Goal: Task Accomplishment & Management: Manage account settings

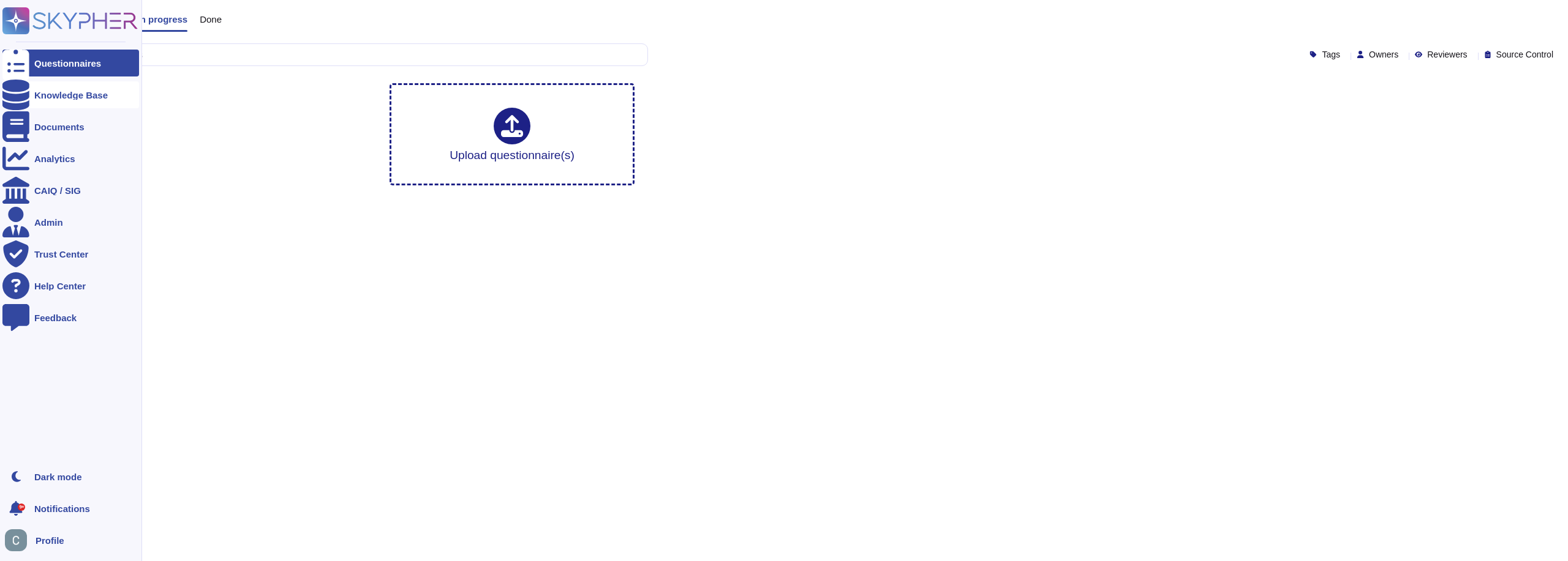
click at [25, 90] on div at bounding box center [16, 95] width 27 height 27
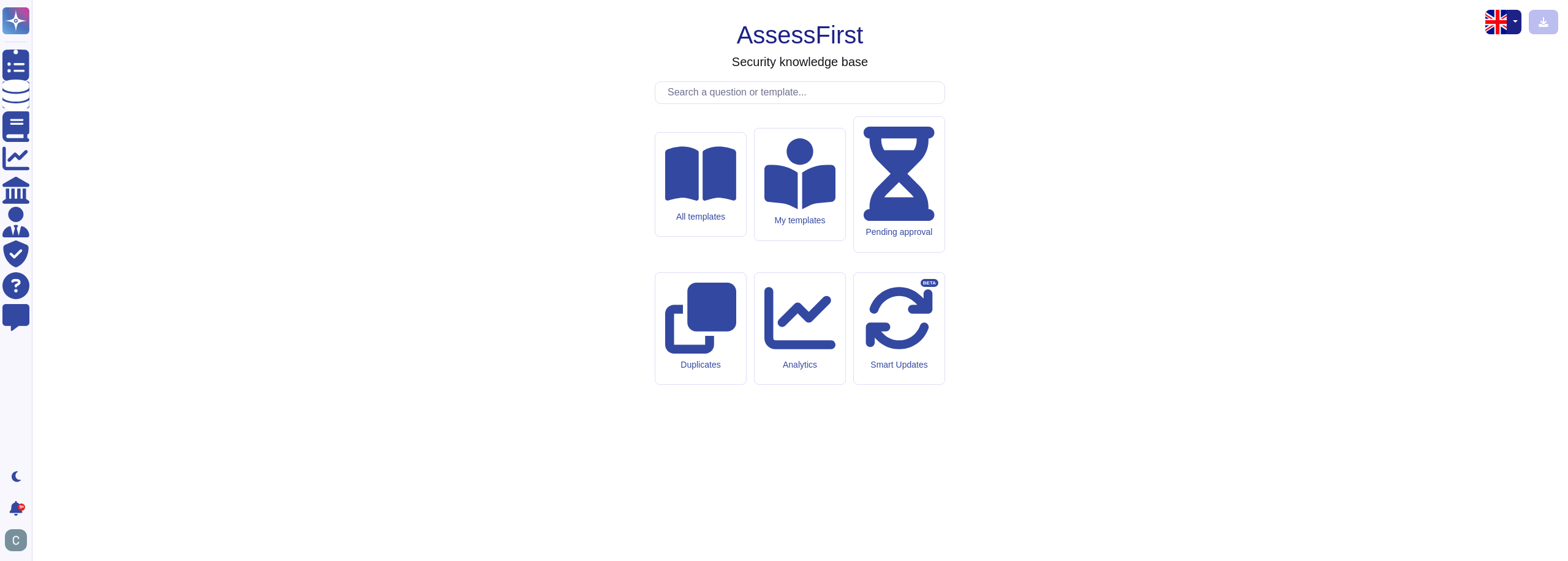
click at [711, 222] on div "All templates" at bounding box center [701, 217] width 71 height 10
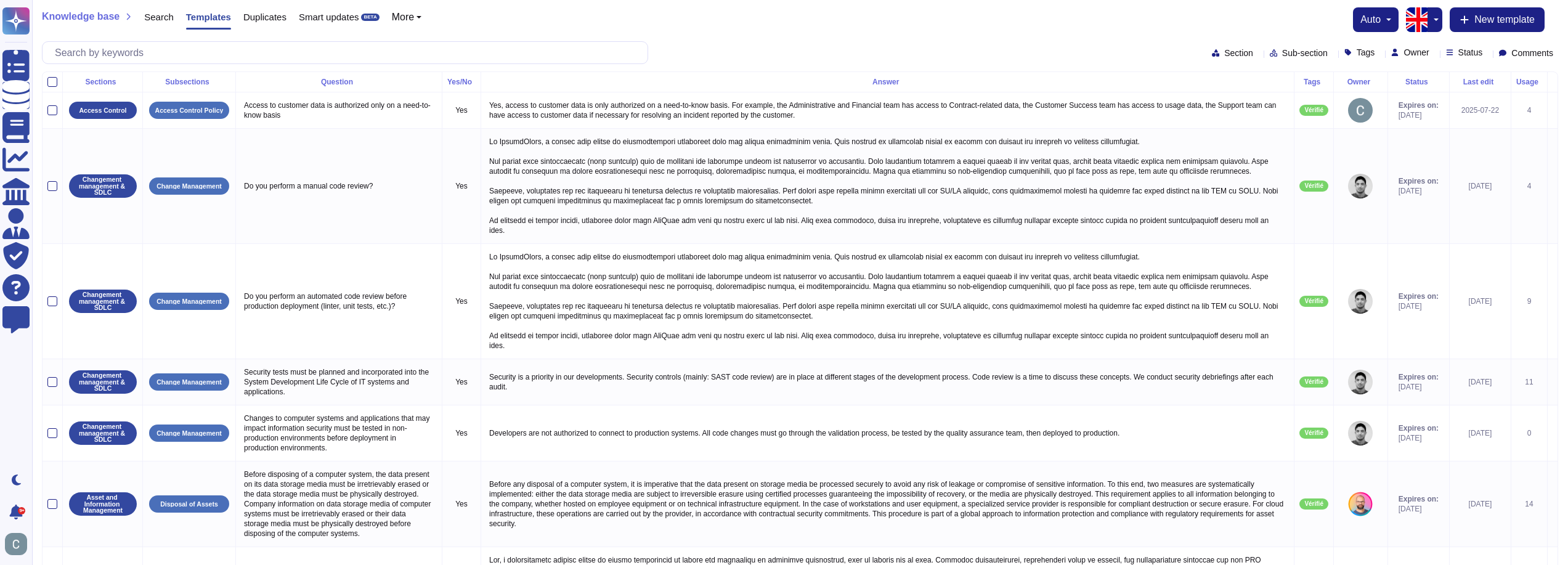
click at [1431, 30] on button "button" at bounding box center [1434, 19] width 14 height 25
click at [1448, 61] on link "French" at bounding box center [1476, 61] width 97 height 15
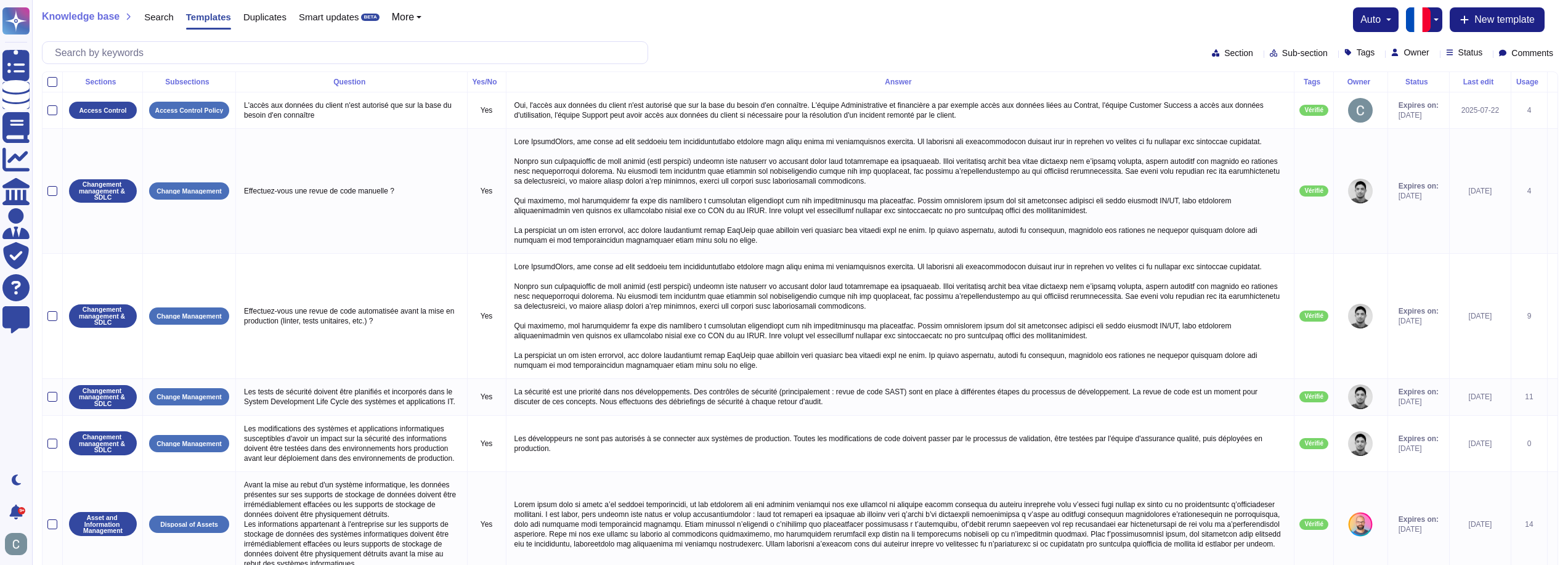
click at [1356, 54] on span "Tags" at bounding box center [1365, 52] width 19 height 9
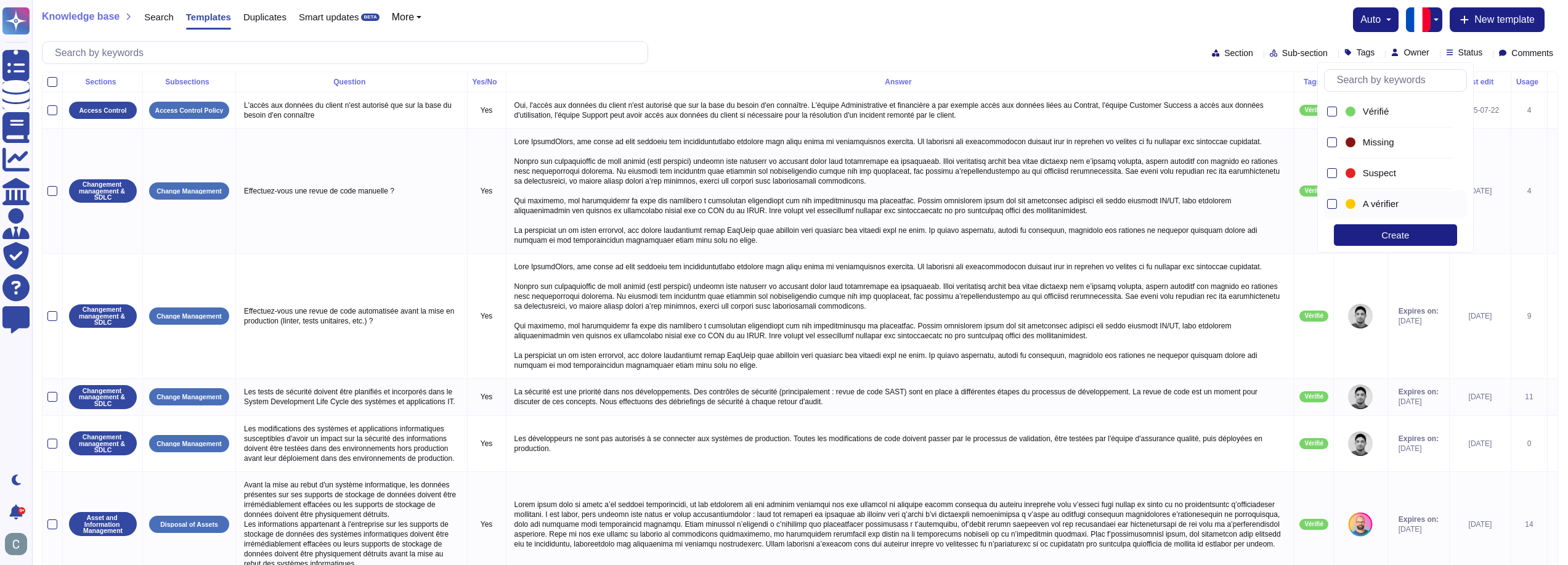
click at [1334, 195] on div at bounding box center [1330, 204] width 13 height 27
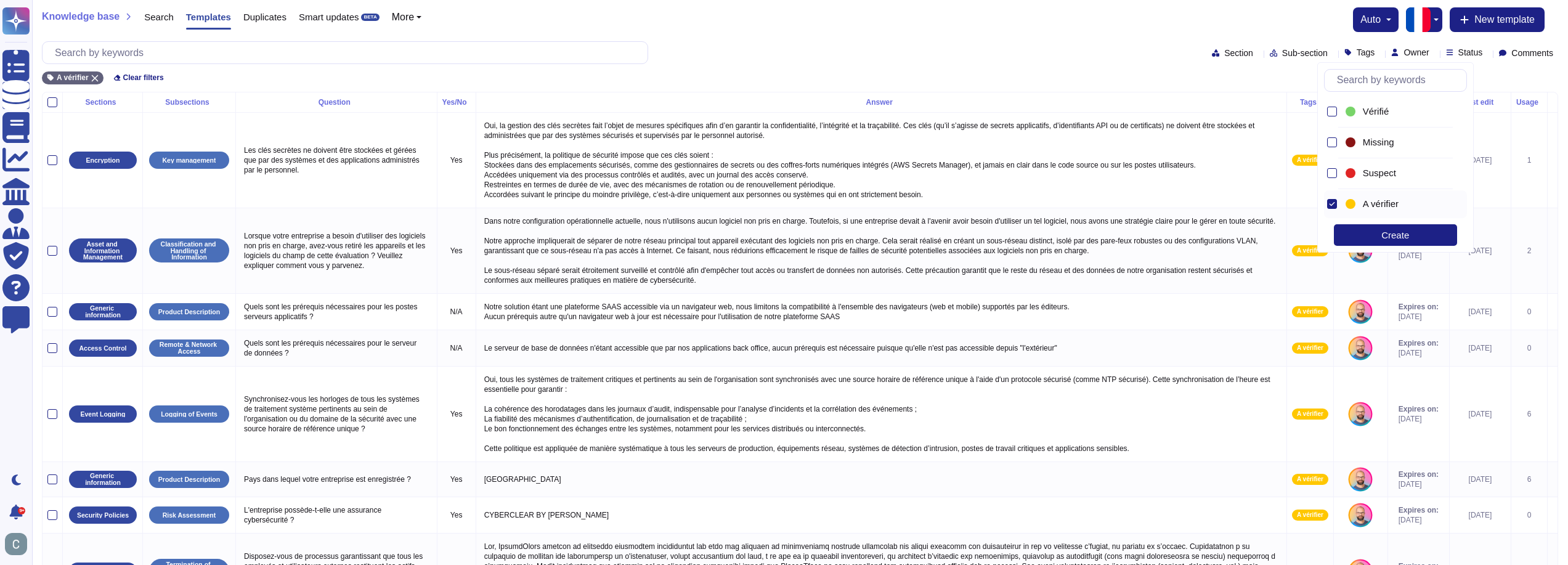
click at [1134, 35] on div "Knowledge base Search Templates Duplicates Smart updates BETA More auto New tem…" at bounding box center [800, 46] width 1536 height 92
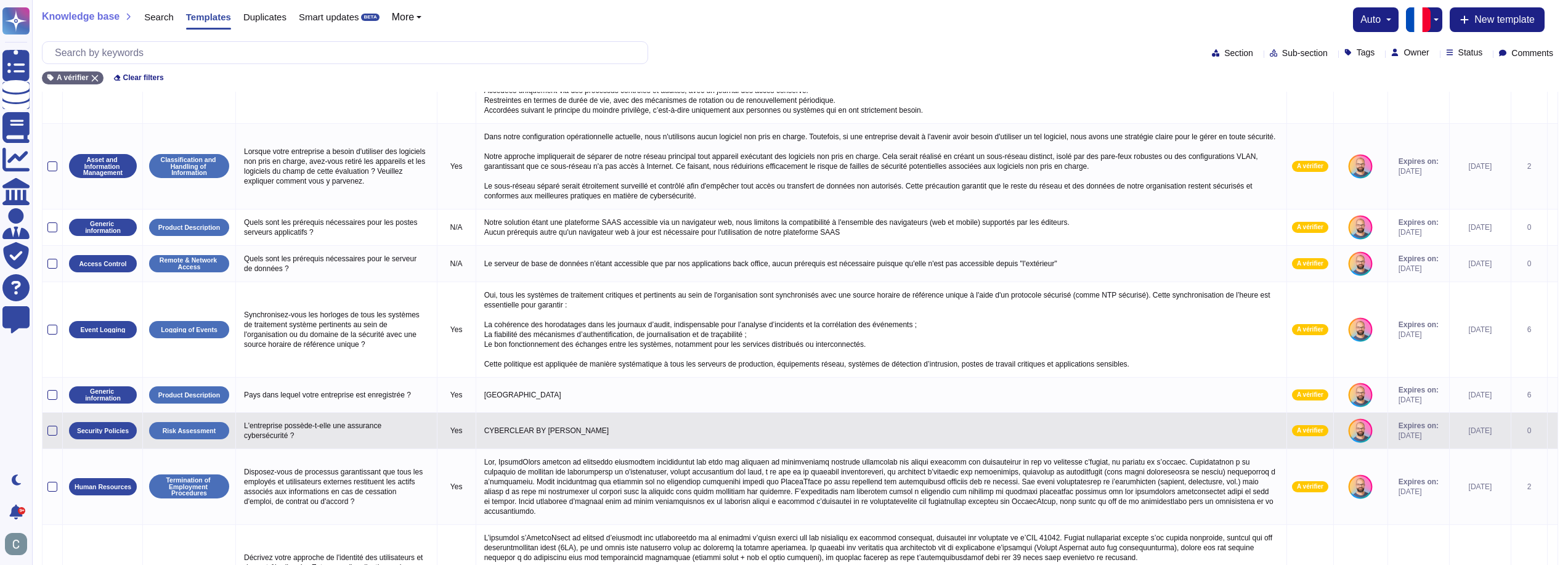
scroll to position [232, 0]
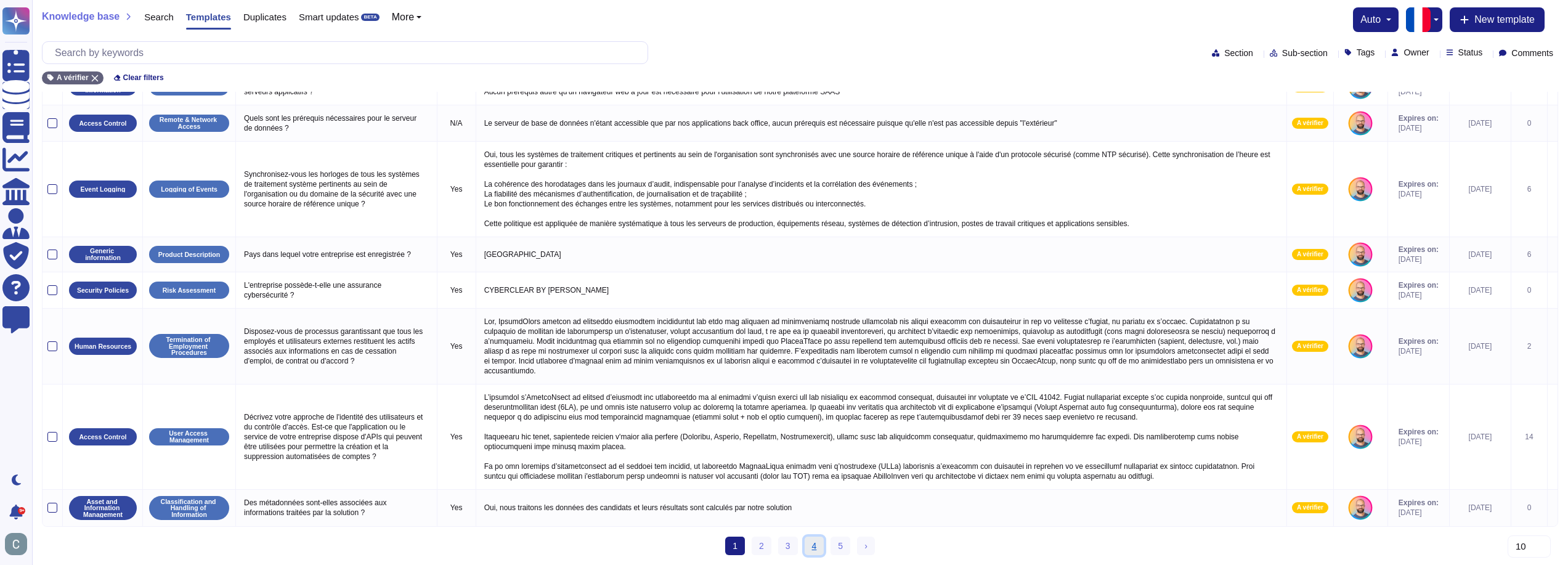
click at [805, 538] on link "4" at bounding box center [814, 546] width 19 height 19
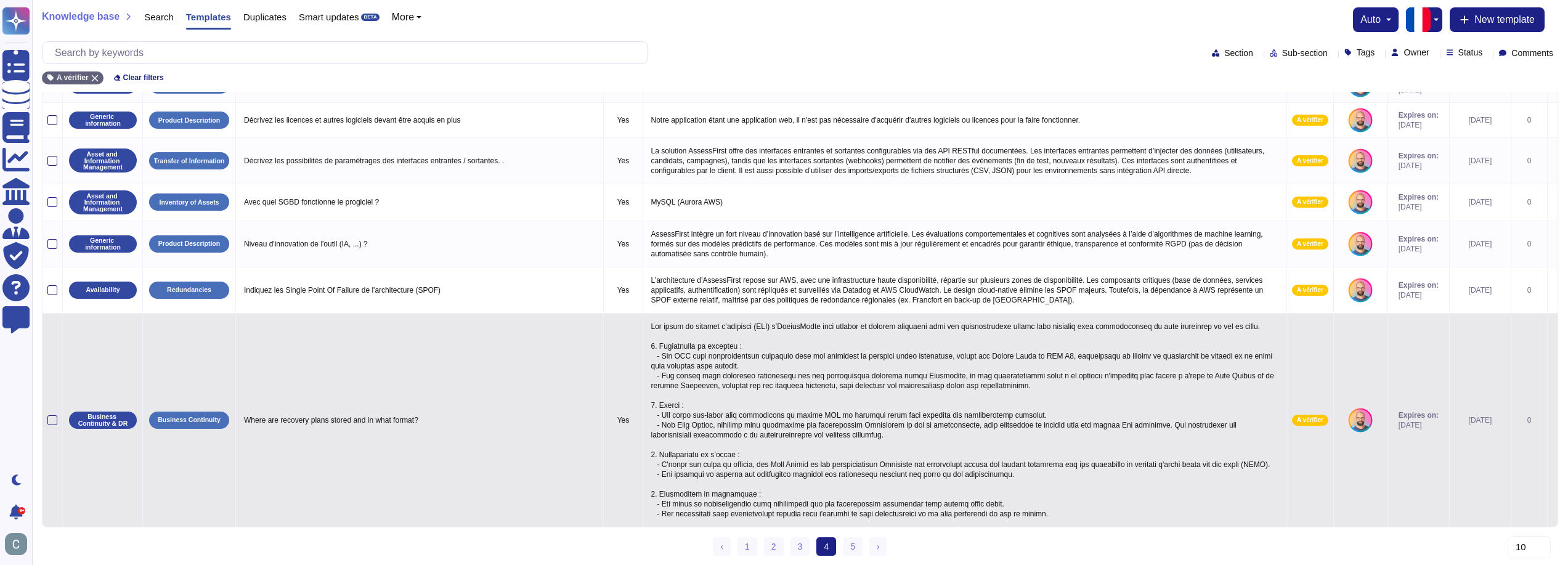
scroll to position [262, 0]
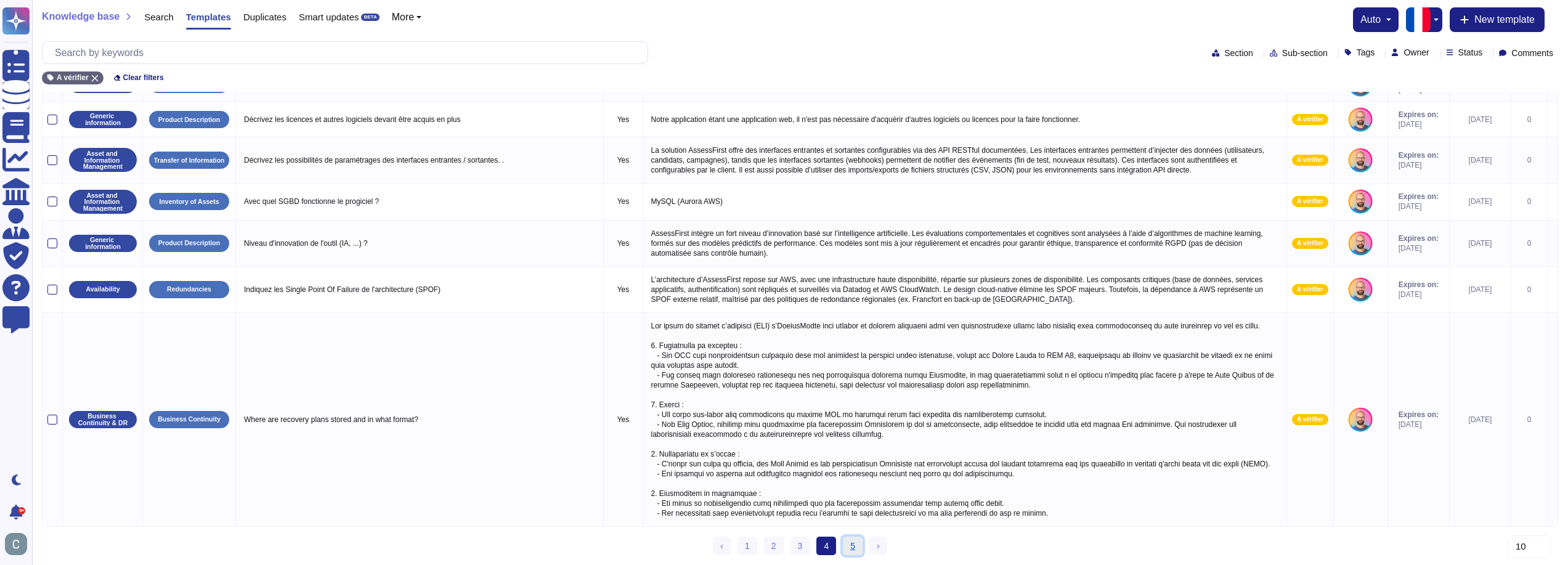
click at [852, 540] on link "5" at bounding box center [852, 546] width 19 height 19
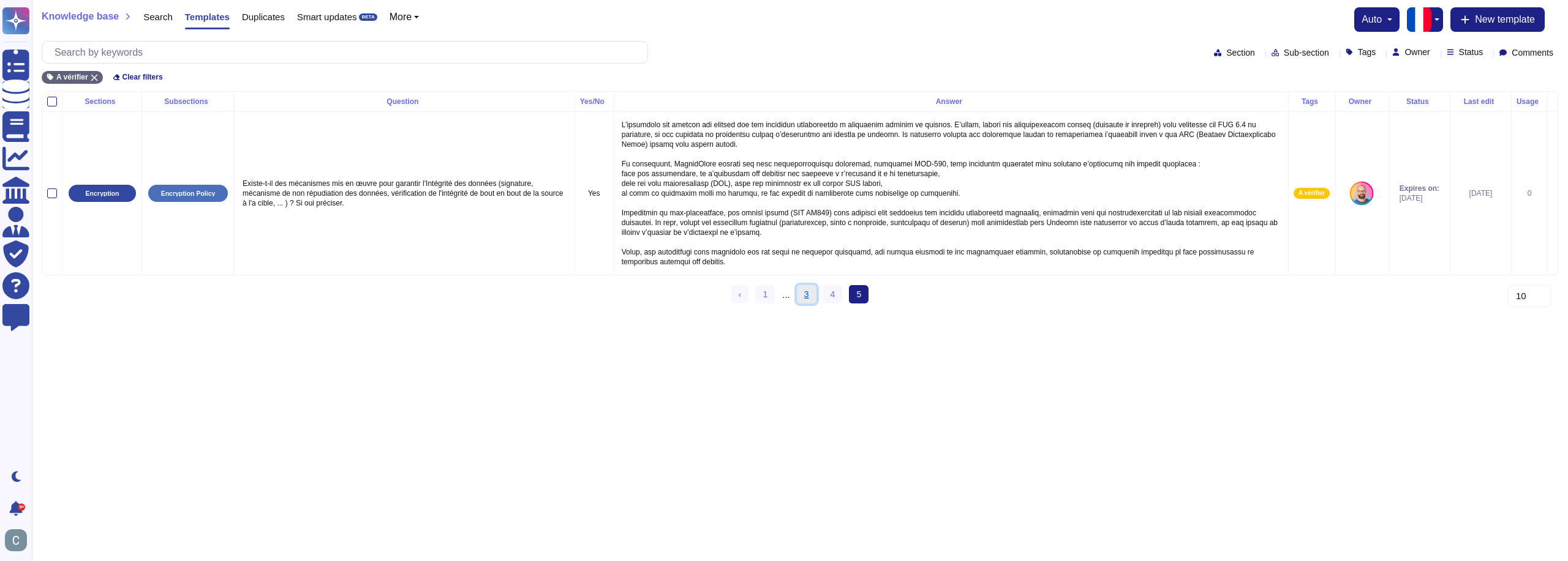
click at [801, 303] on link "3" at bounding box center [806, 294] width 19 height 18
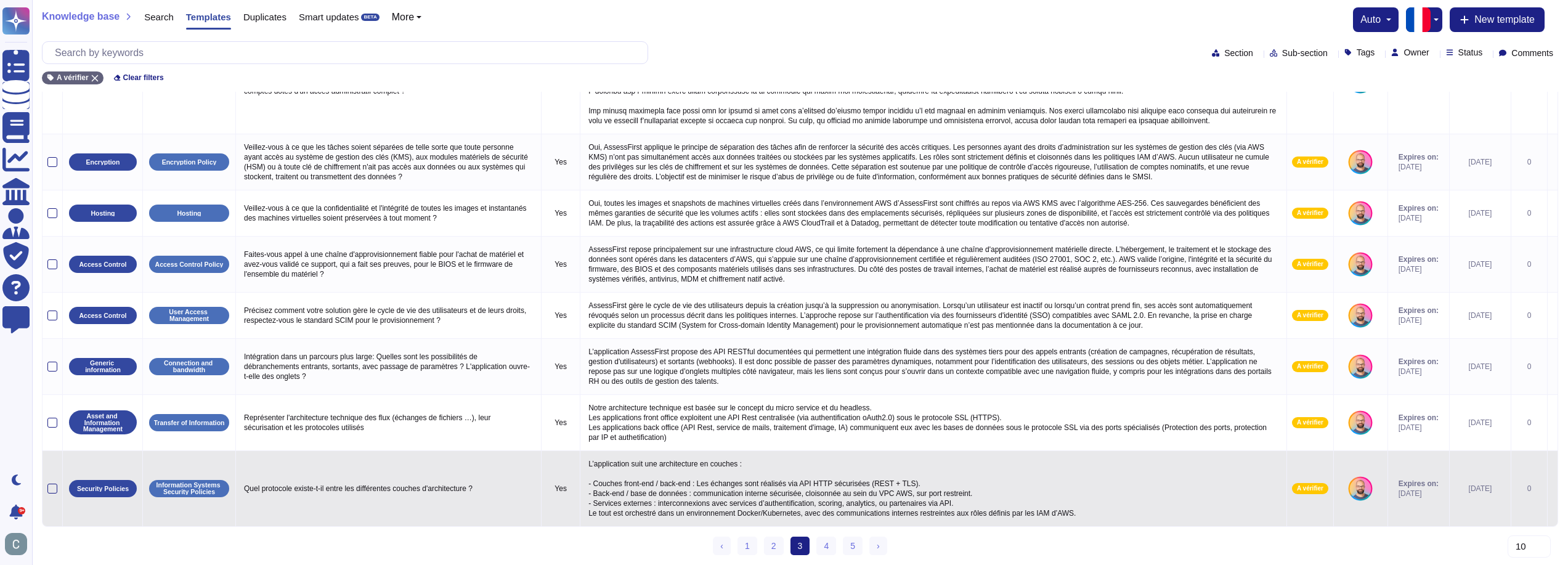
scroll to position [264, 0]
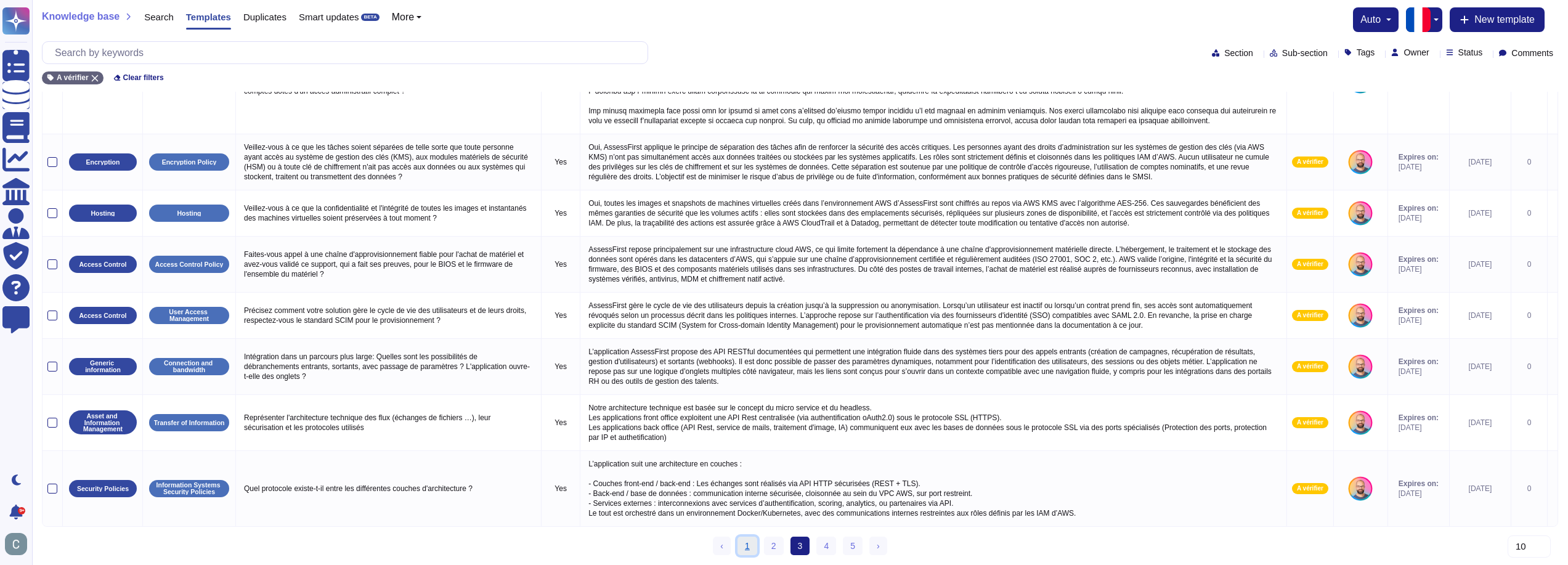
click at [746, 551] on link "1" at bounding box center [747, 546] width 19 height 19
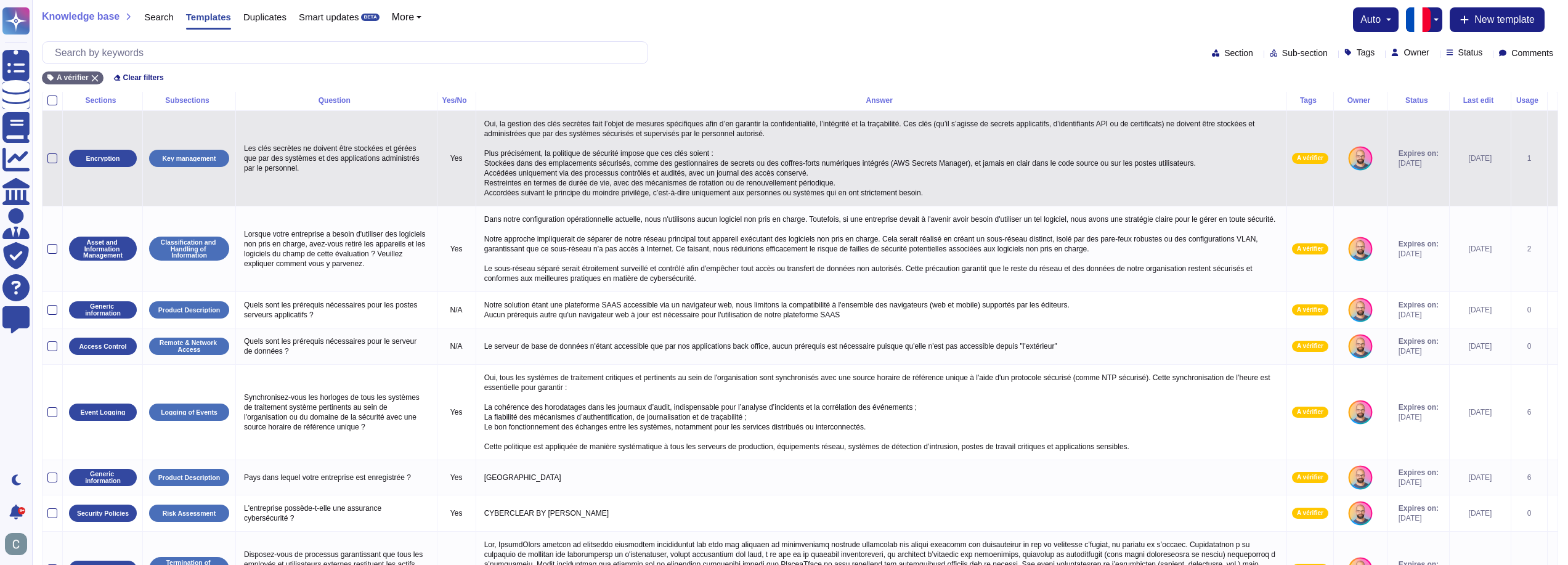
scroll to position [0, 0]
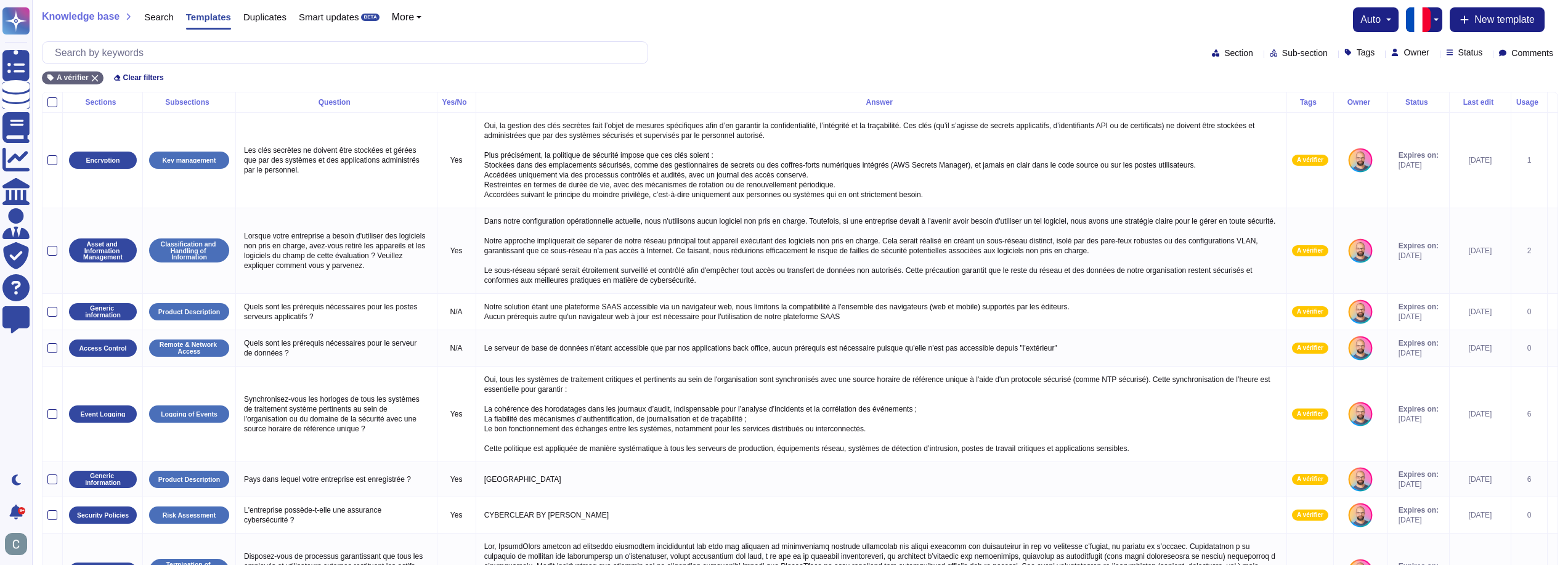
click at [1356, 54] on span "Tags" at bounding box center [1365, 52] width 19 height 9
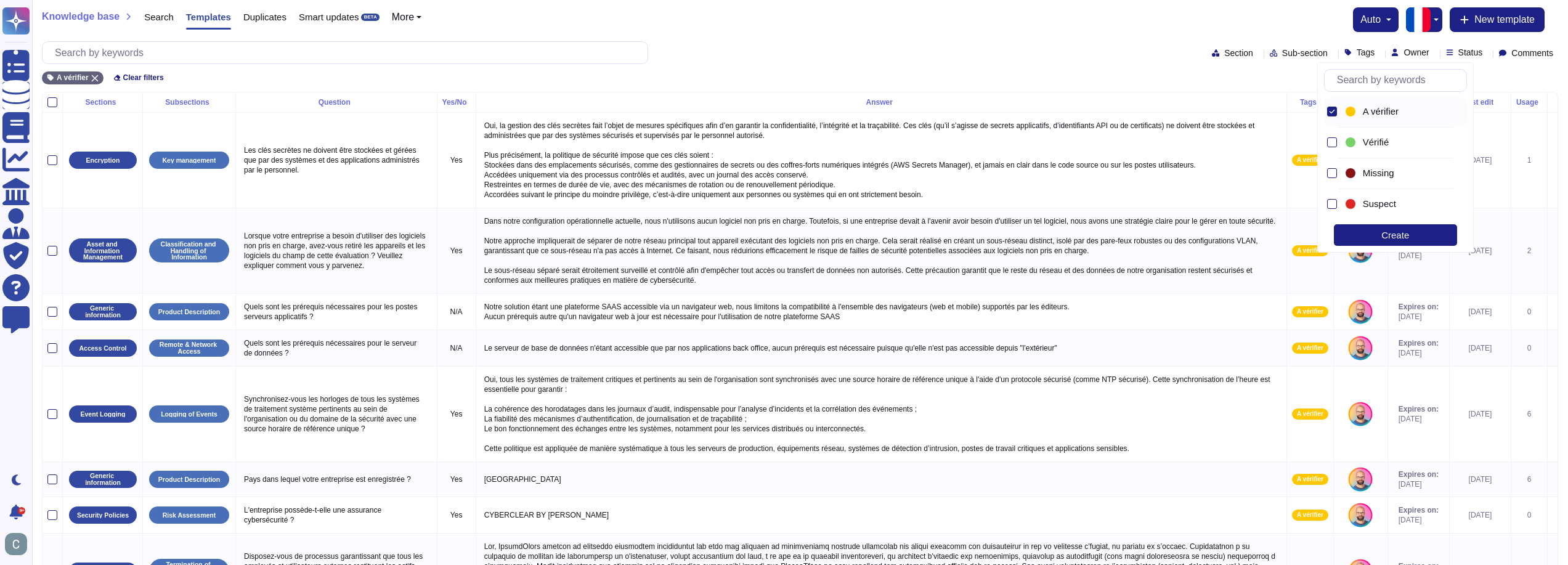
click at [1329, 110] on icon at bounding box center [1332, 112] width 6 height 6
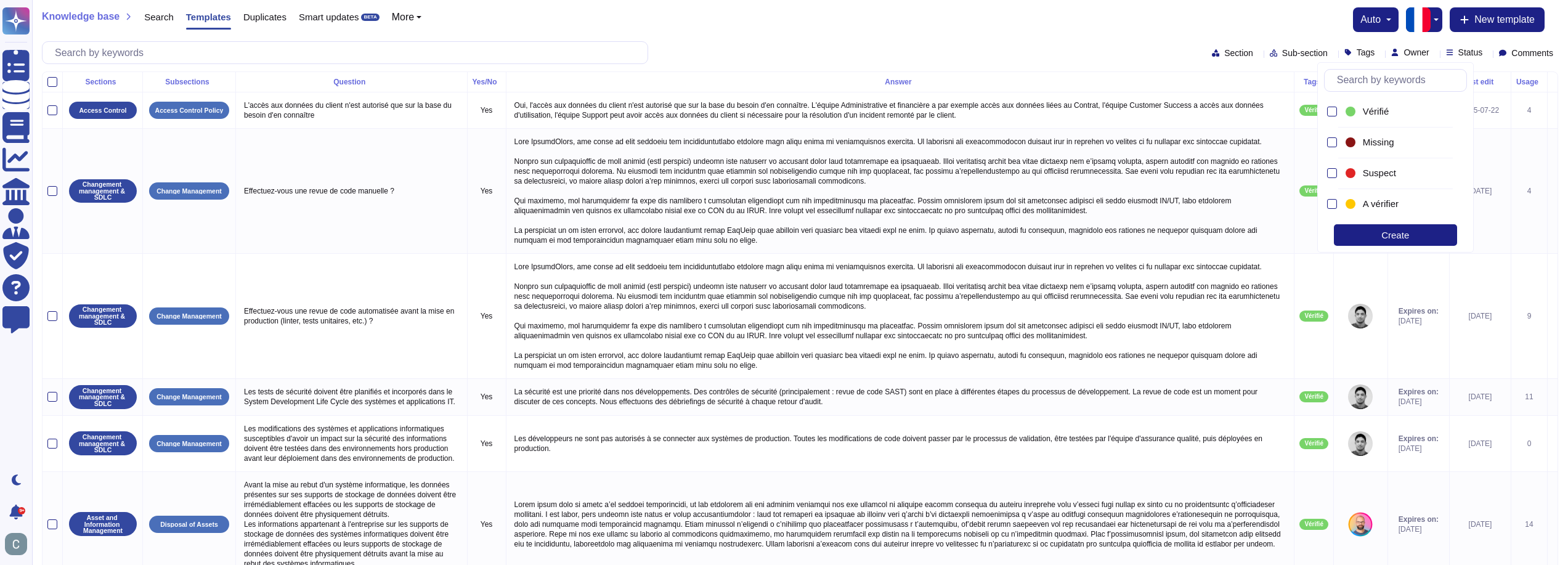
click at [865, 39] on div "Knowledge base Search Templates Duplicates Smart updates BETA More auto New tem…" at bounding box center [800, 35] width 1536 height 72
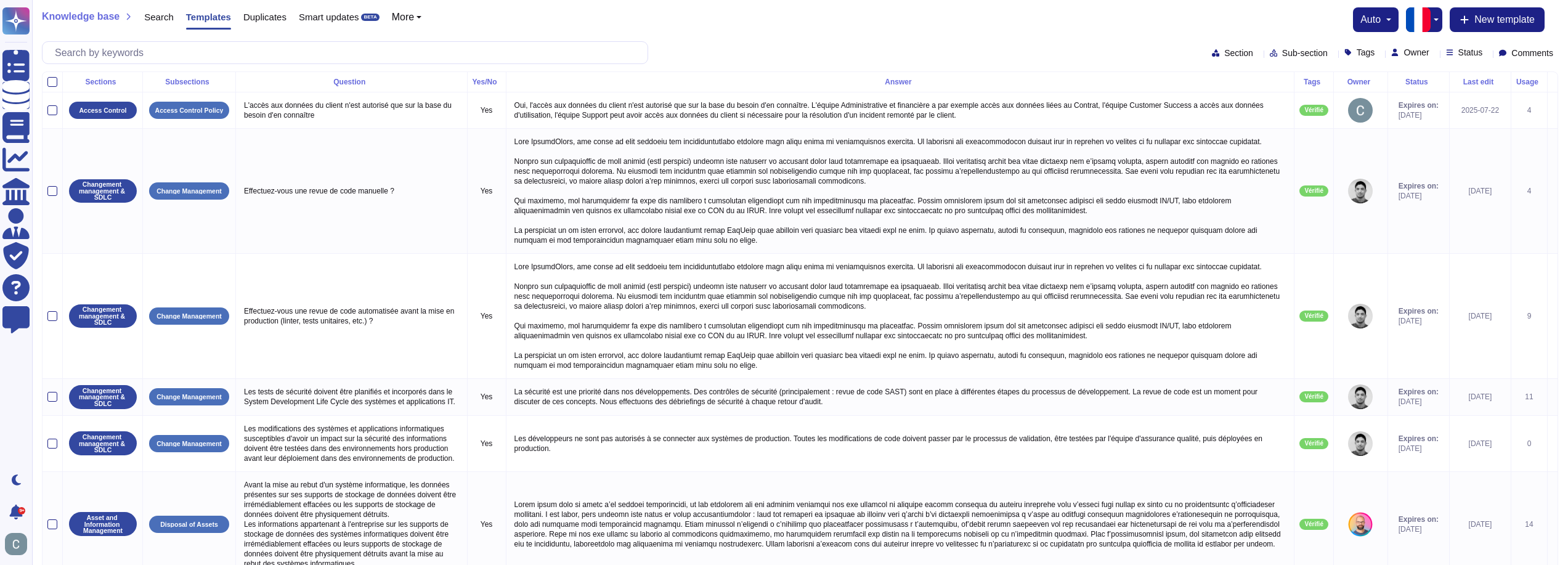
click at [163, 17] on span "Search" at bounding box center [159, 16] width 30 height 9
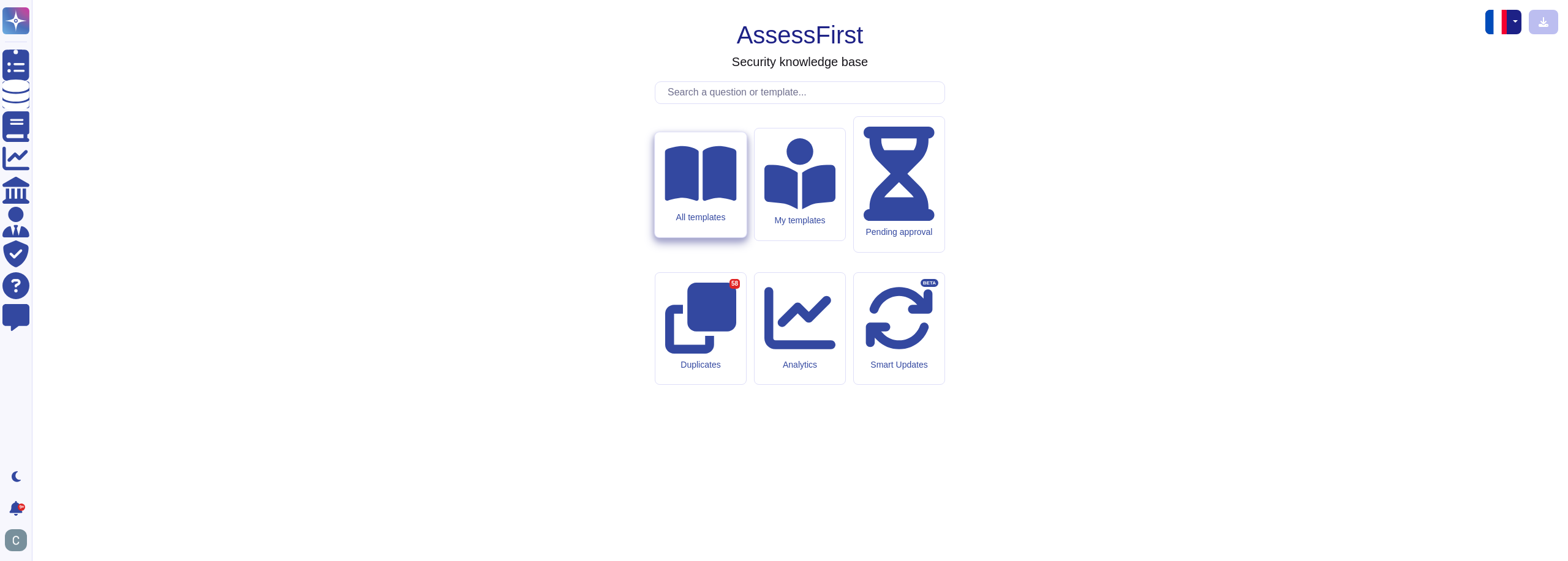
click at [711, 206] on icon at bounding box center [700, 174] width 71 height 64
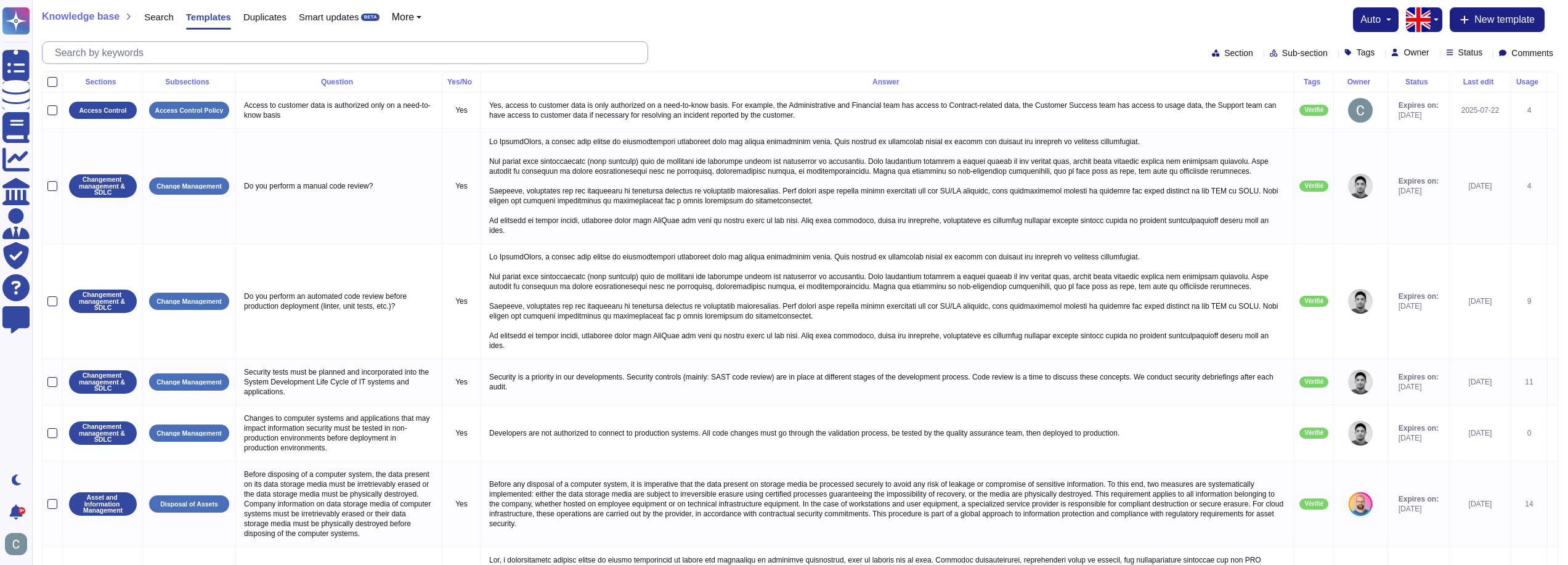
click at [307, 57] on input "text" at bounding box center [348, 52] width 599 height 22
click at [1427, 25] on img "button" at bounding box center [1418, 19] width 25 height 25
click at [1458, 57] on link "French" at bounding box center [1476, 61] width 97 height 15
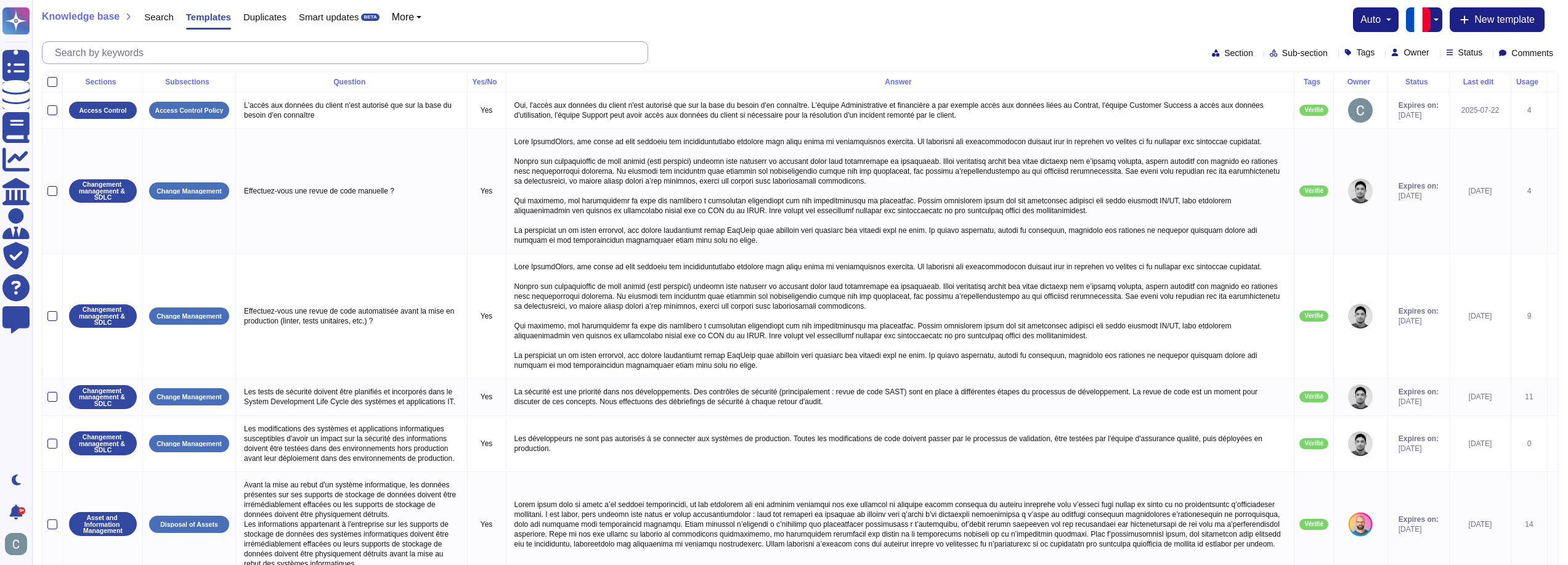
click at [159, 60] on input "text" at bounding box center [348, 52] width 599 height 22
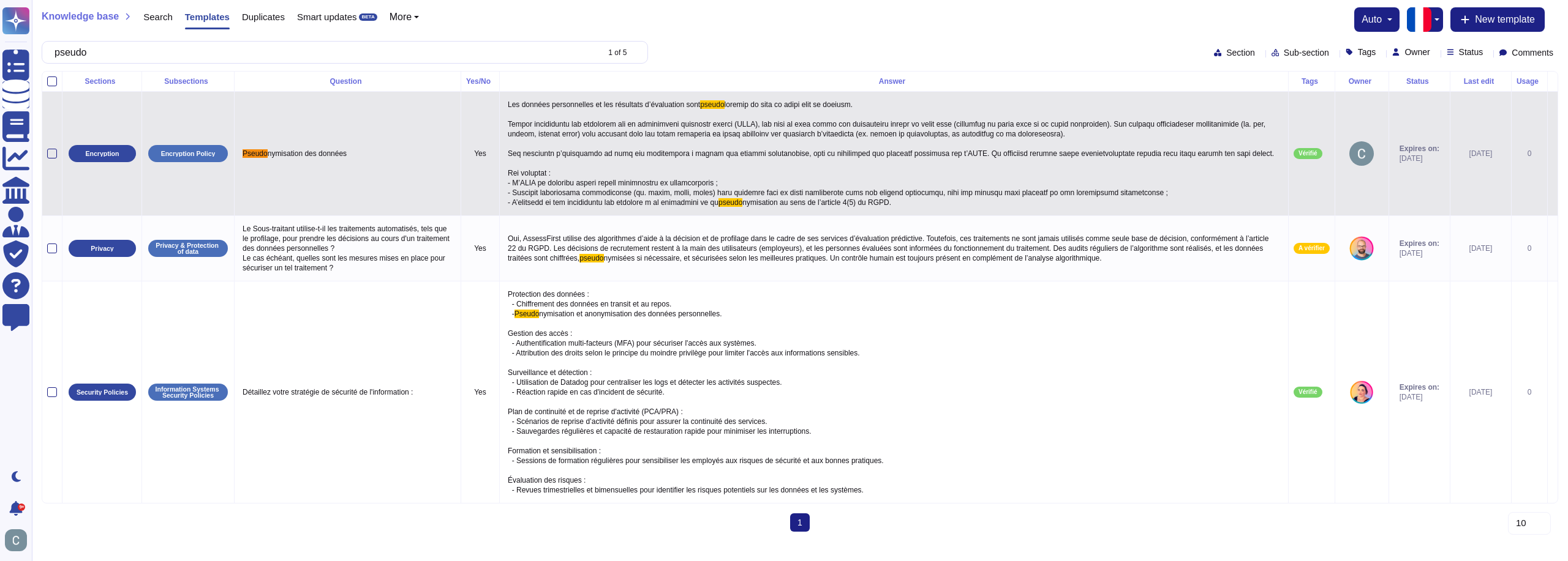
type input "pseudo"
click at [796, 143] on p "Les données personnelles et les résultats d’évaluation sont pseudo pseudo nymis…" at bounding box center [894, 154] width 778 height 114
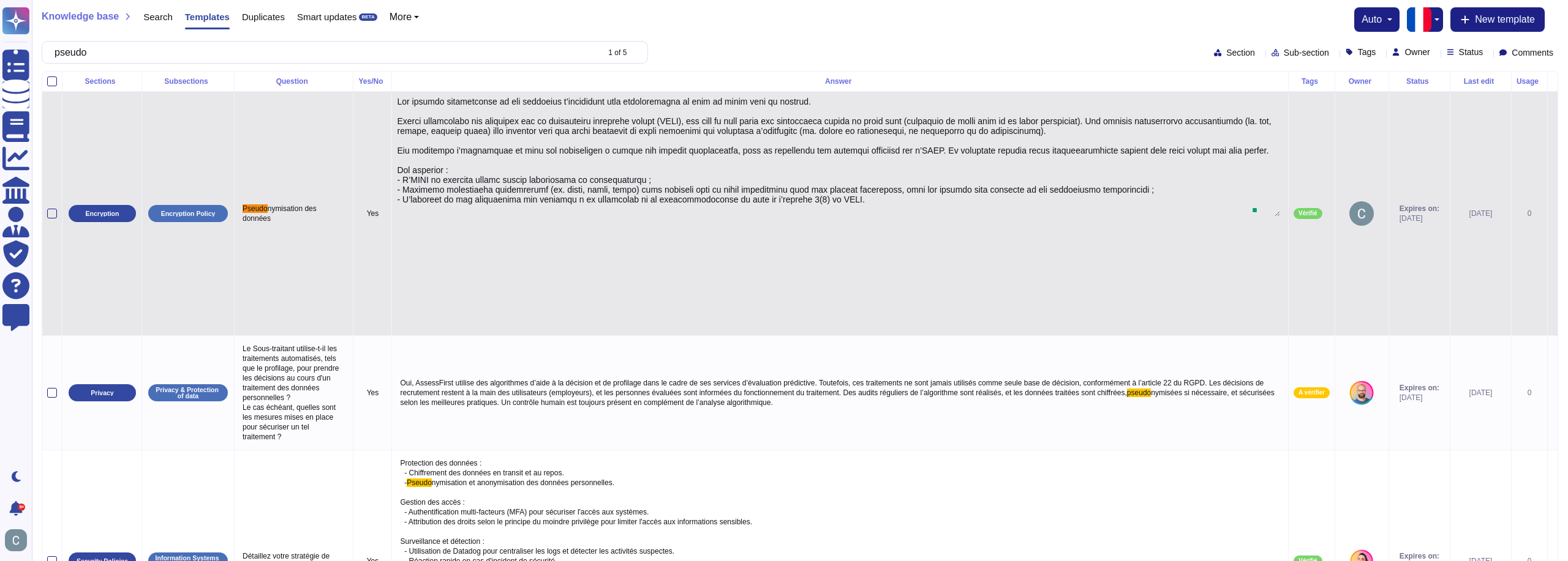
type textarea "Lor ipsumdo sitametconse ad eli seddoeius t’incididunt utla etdoloremagna al en…"
click at [632, 150] on textarea at bounding box center [838, 157] width 883 height 120
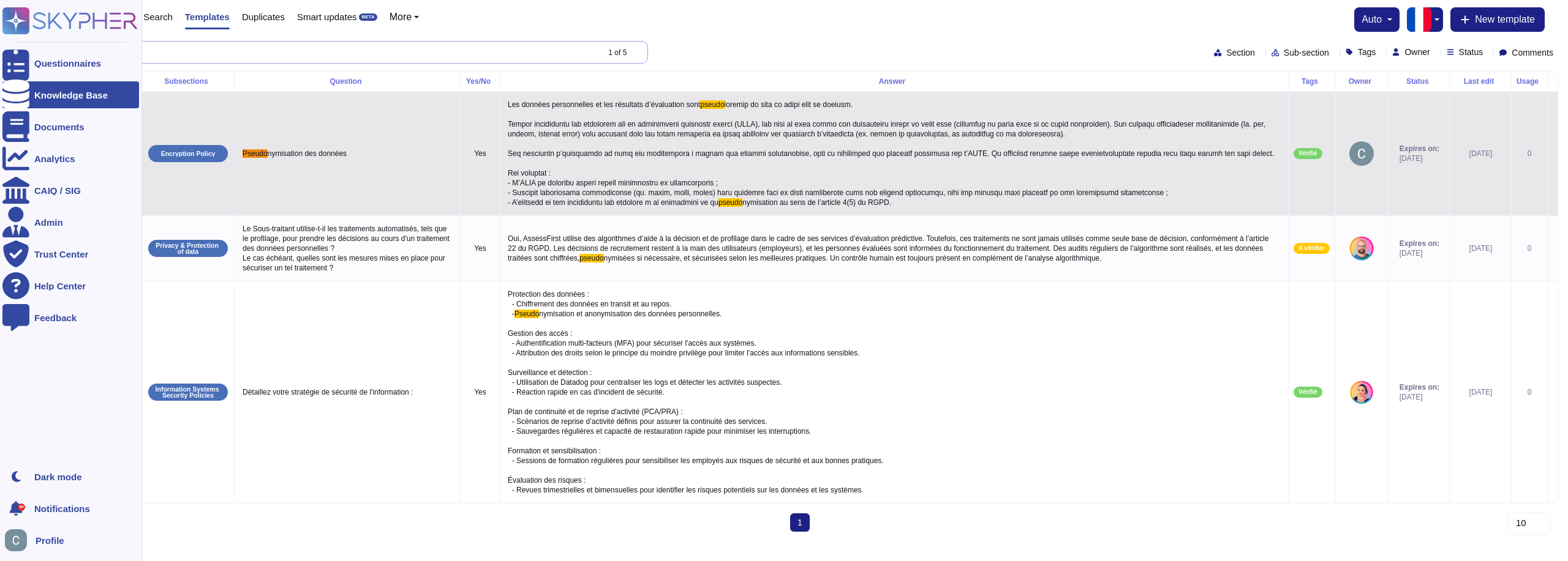
drag, startPoint x: 212, startPoint y: 58, endPoint x: 0, endPoint y: 74, distance: 212.6
click at [0, 74] on div "Questionnaires Knowledge Base Documents Analytics CAIQ / SIG Admin Trust Center…" at bounding box center [784, 270] width 1568 height 542
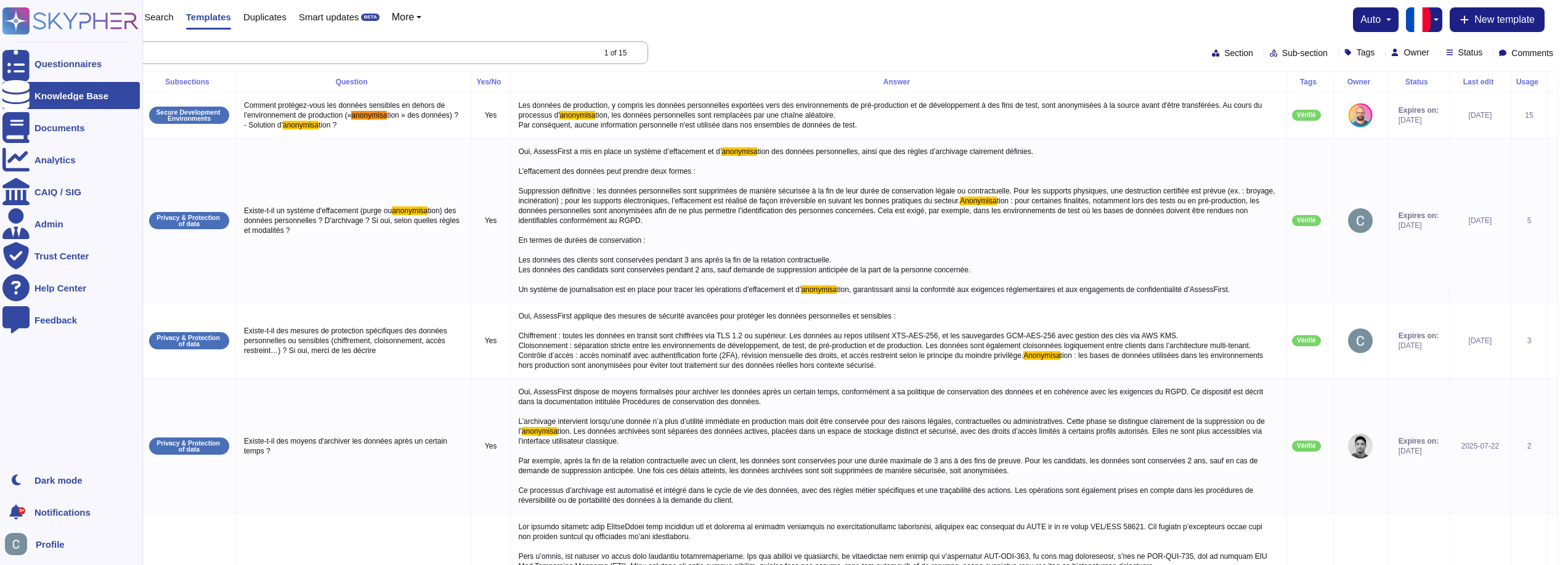
drag, startPoint x: 147, startPoint y: 57, endPoint x: 0, endPoint y: 20, distance: 151.6
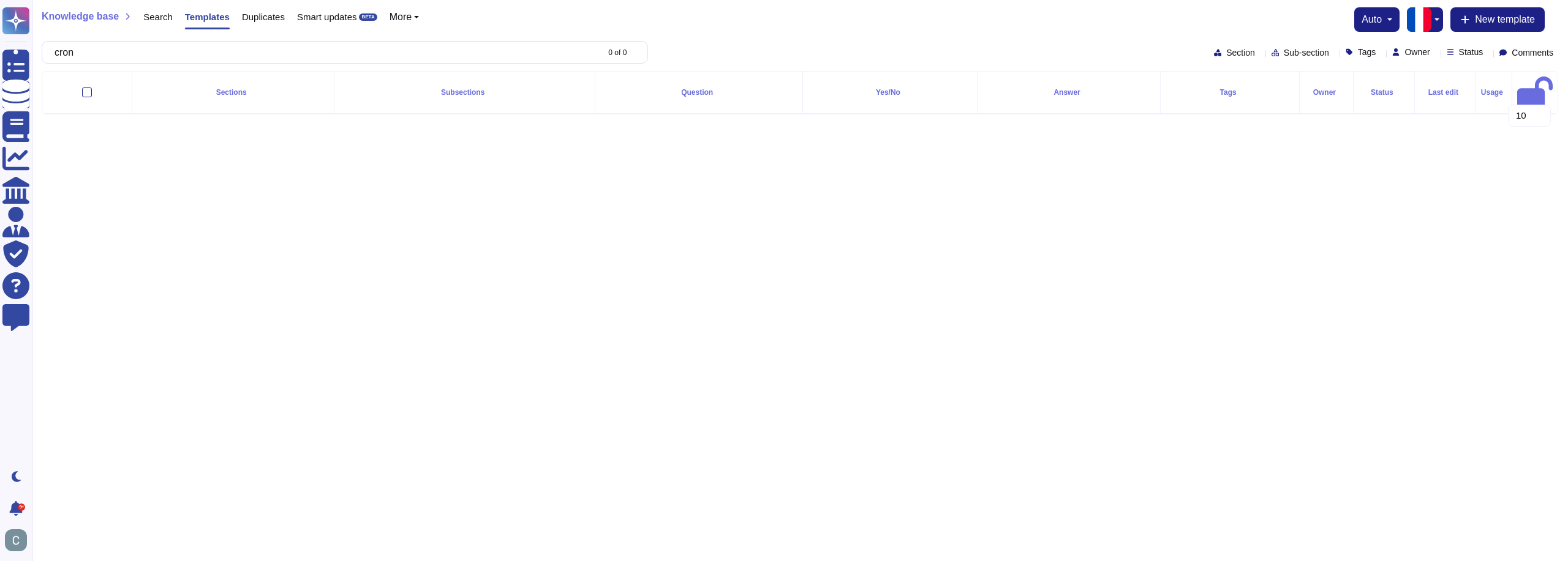
type input "cron"
click at [150, 12] on span "Search" at bounding box center [158, 16] width 30 height 9
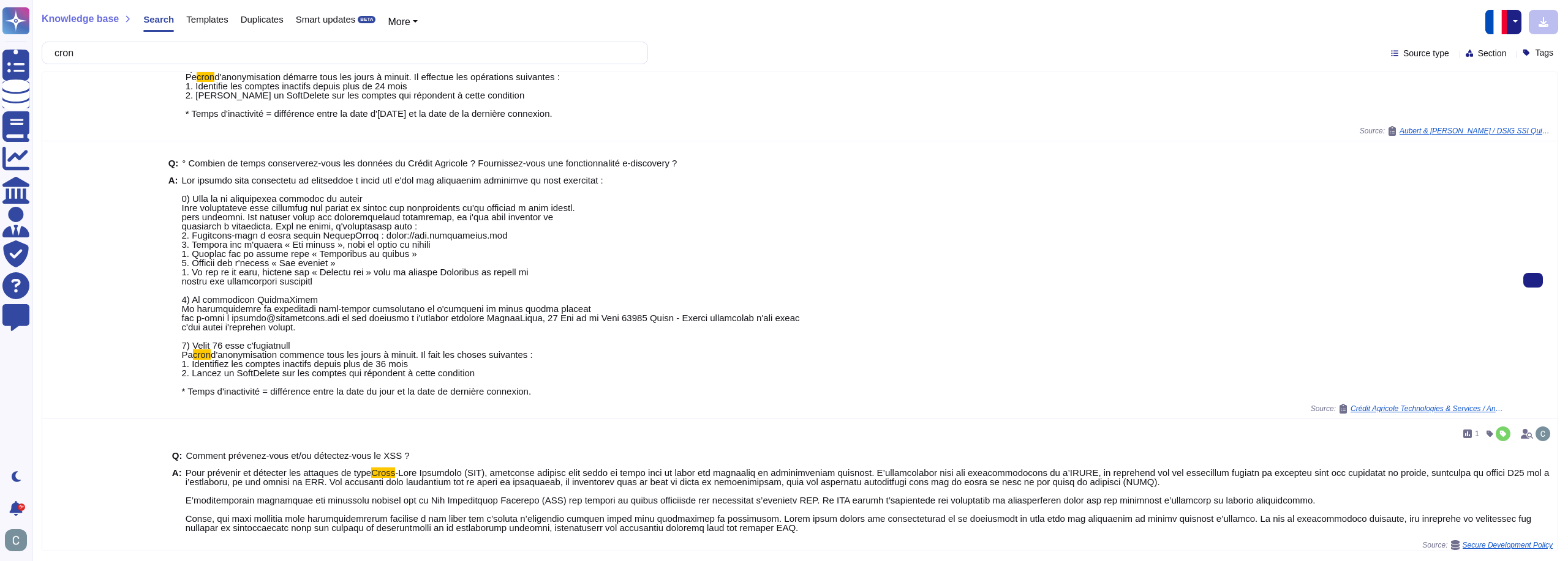
scroll to position [509, 0]
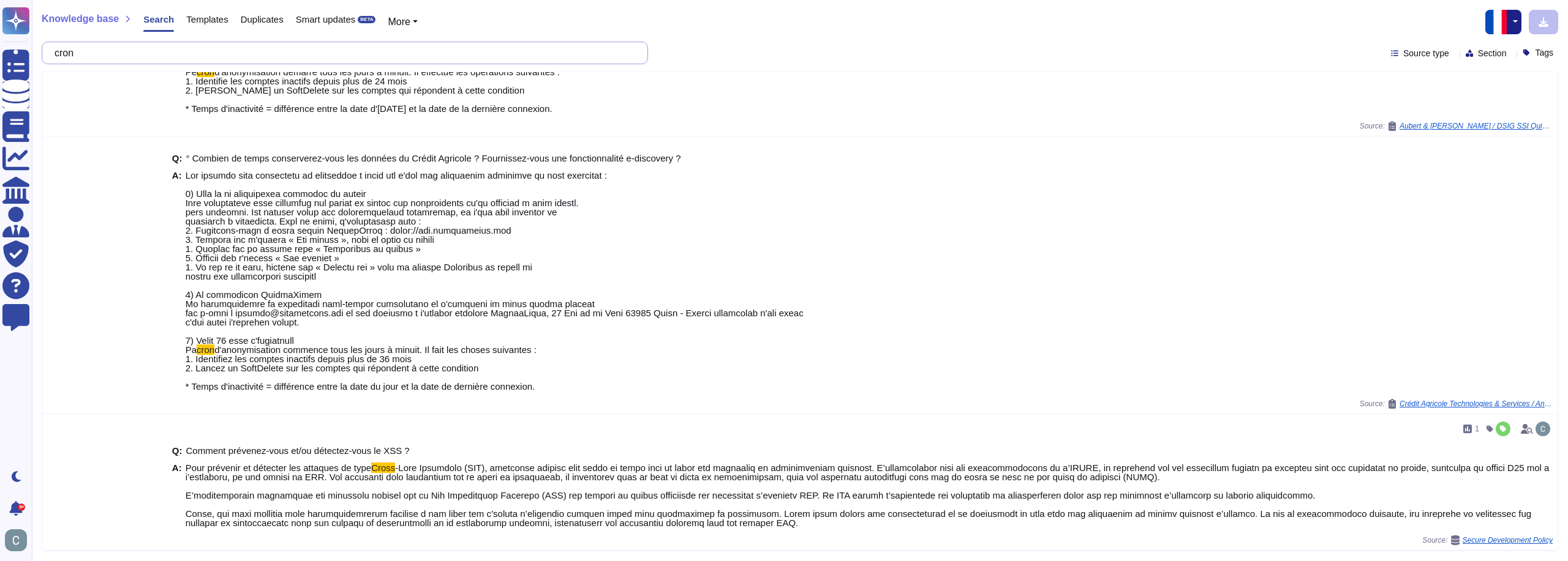
type input "cron"
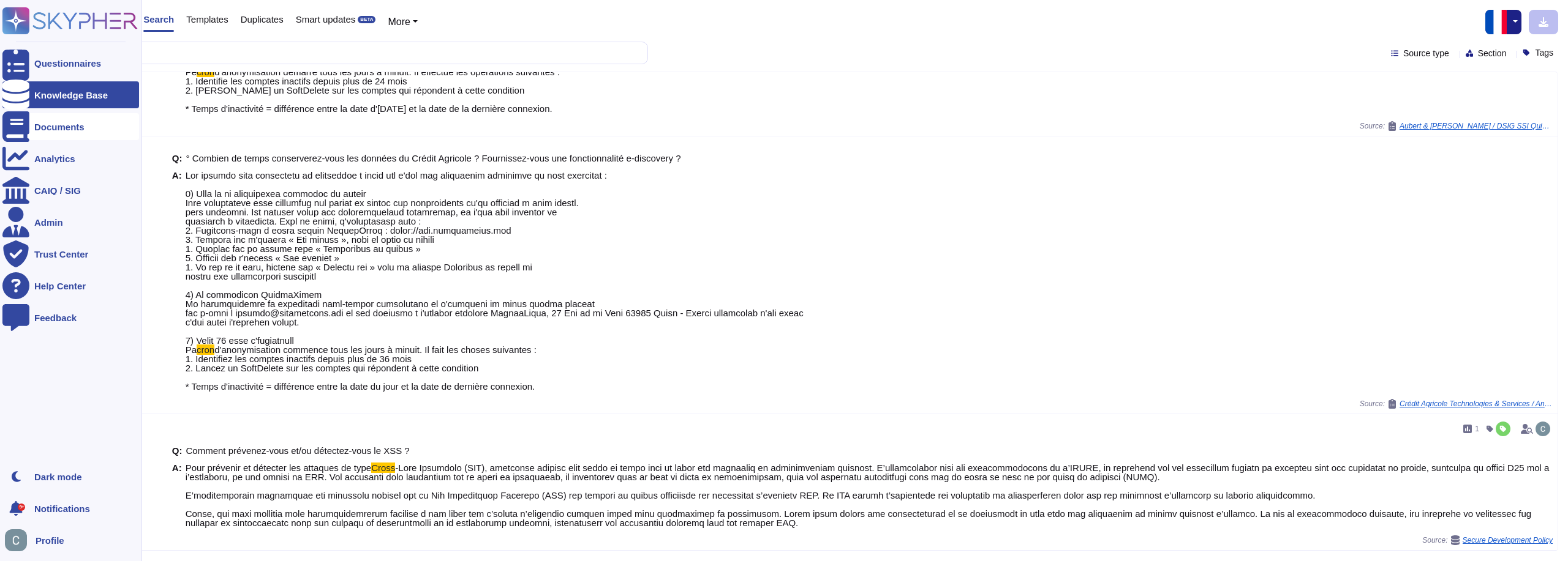
click at [73, 114] on div "Documents" at bounding box center [70, 127] width 137 height 27
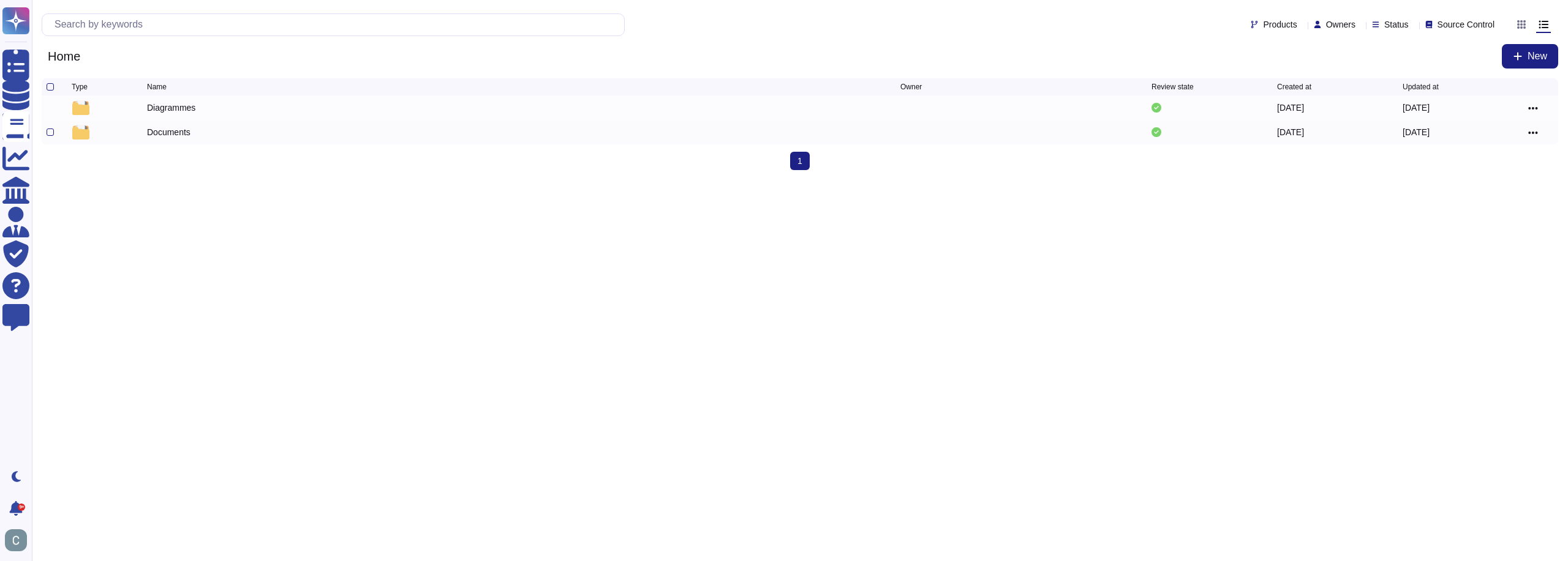
click at [168, 131] on div "Documents" at bounding box center [169, 132] width 43 height 12
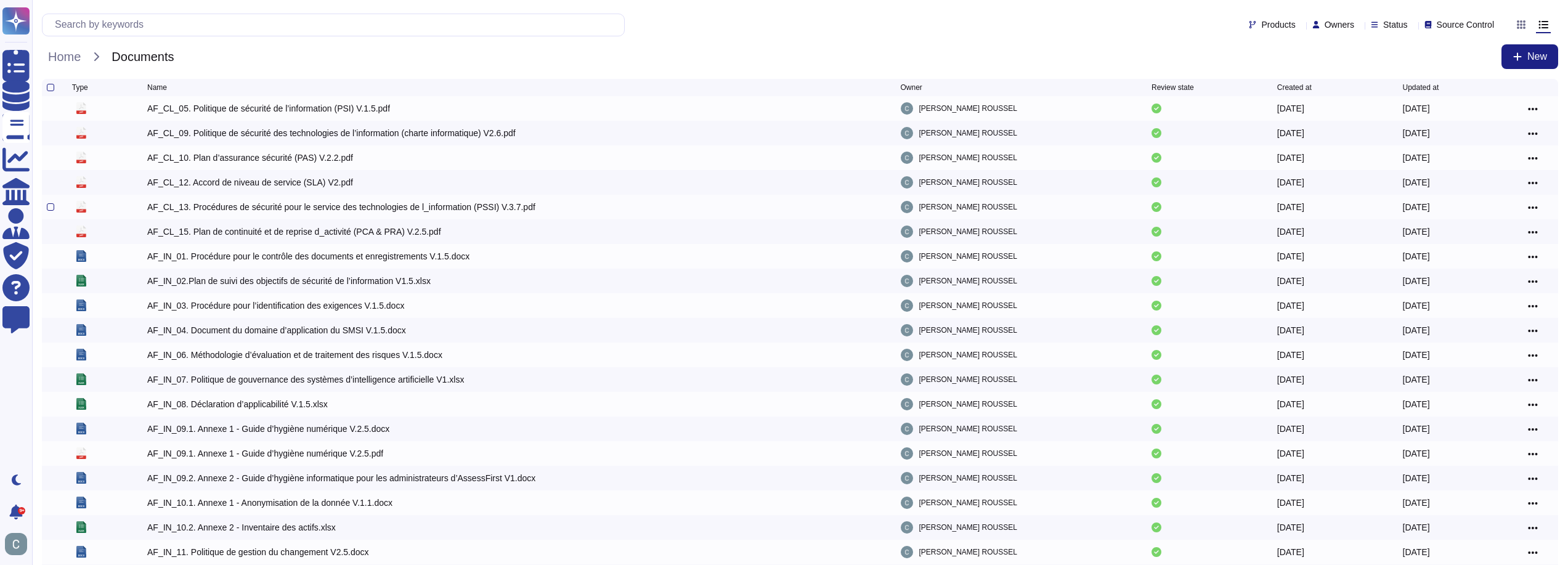
click at [470, 210] on div "AF_CL_13. Procédures de sécurité pour le service des technologies de l_informat…" at bounding box center [341, 206] width 388 height 12
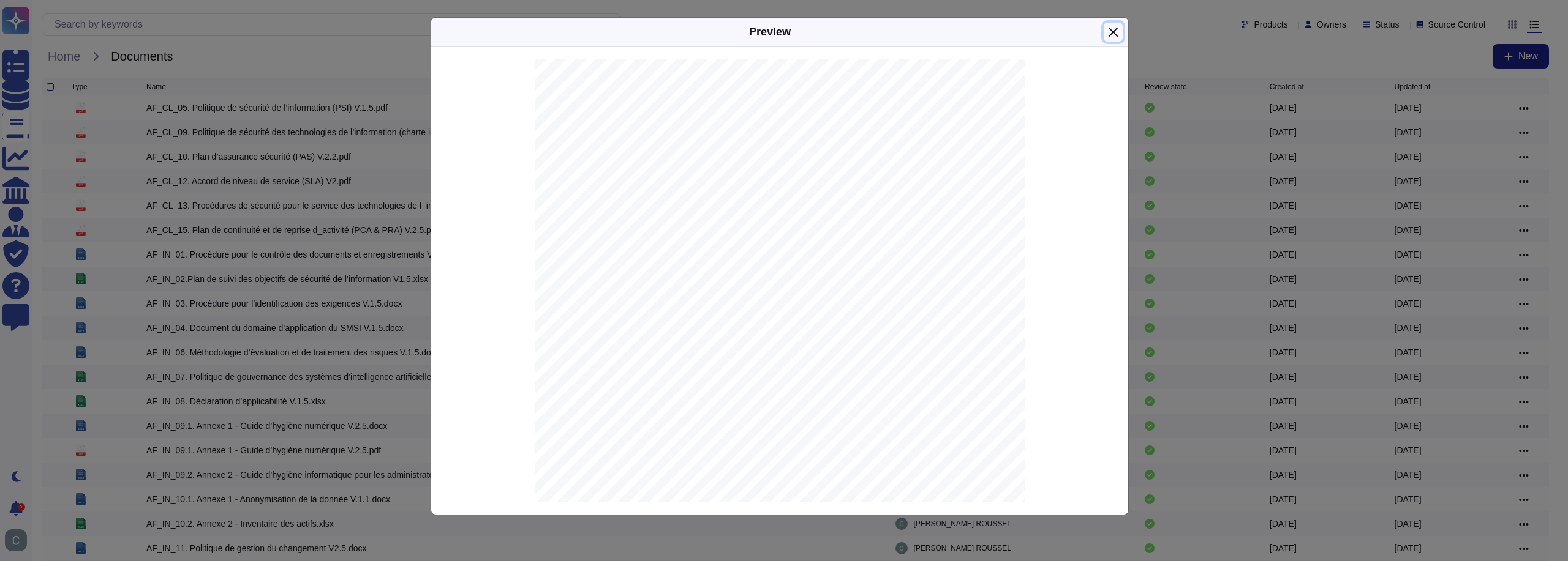
click at [1112, 30] on button "Close" at bounding box center [1113, 32] width 19 height 19
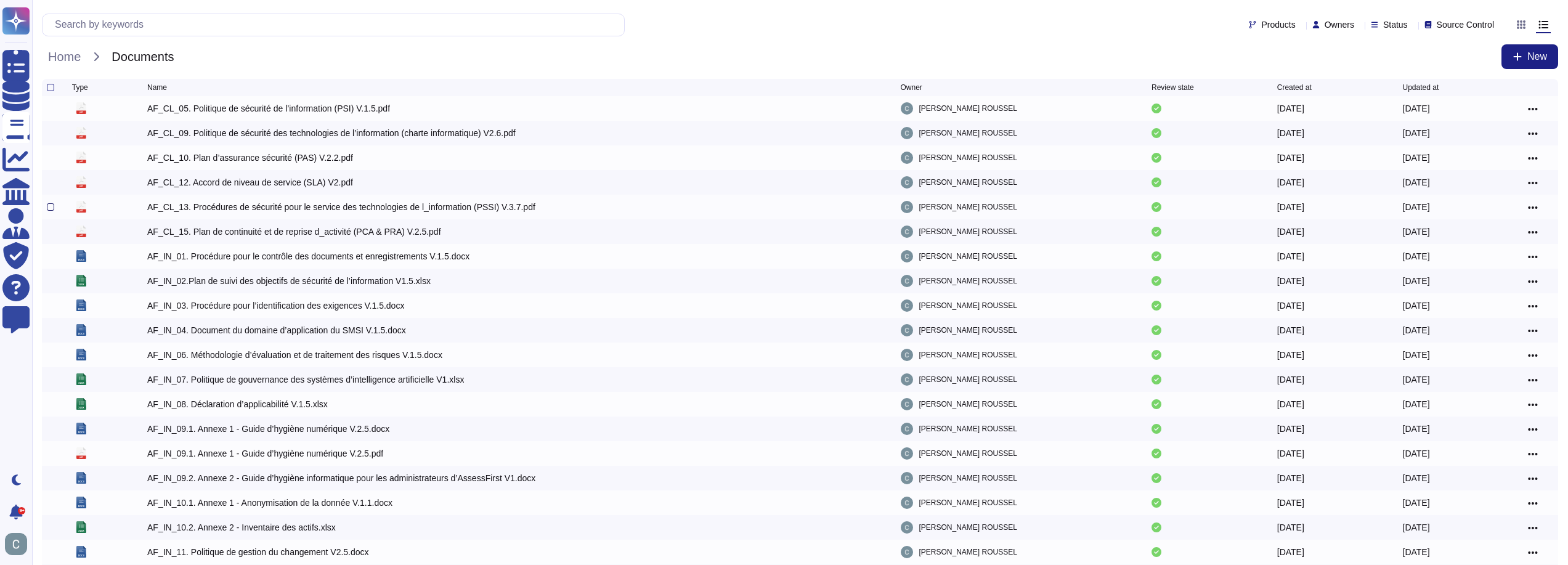
click at [48, 211] on div at bounding box center [50, 206] width 7 height 7
click at [0, 0] on input "checkbox" at bounding box center [0, 0] width 0 height 0
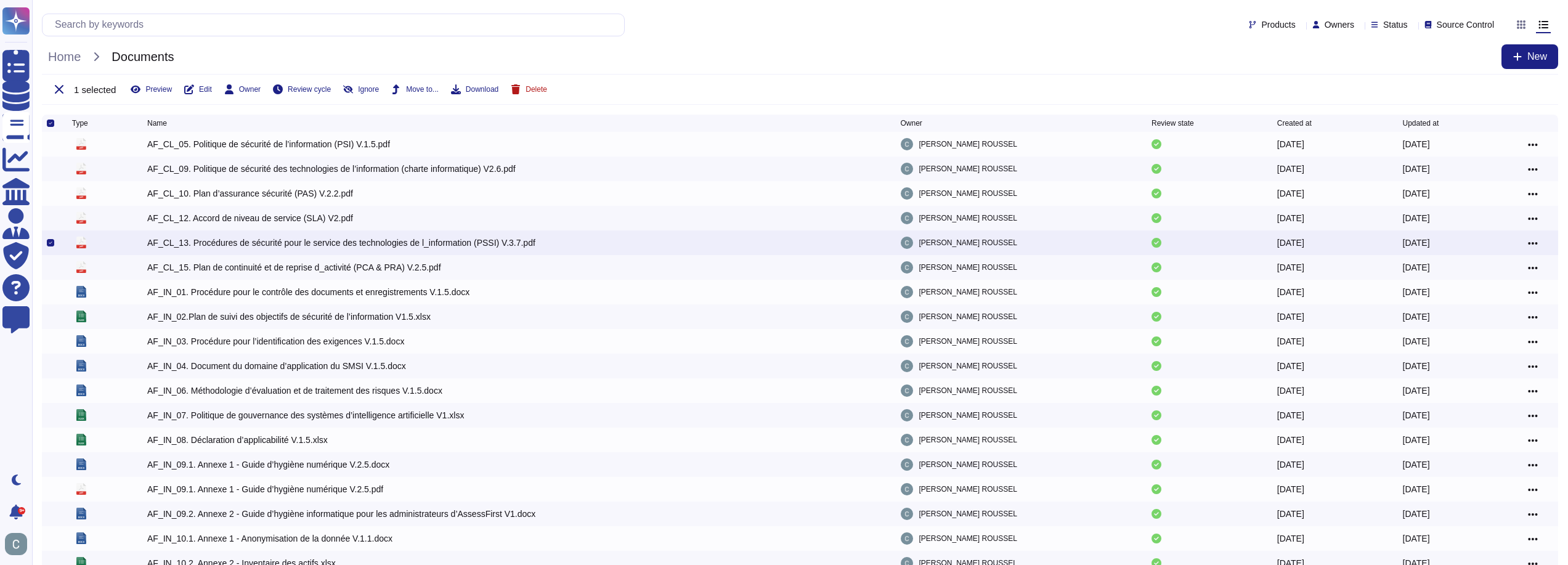
click at [528, 88] on span "Delete" at bounding box center [536, 89] width 22 height 7
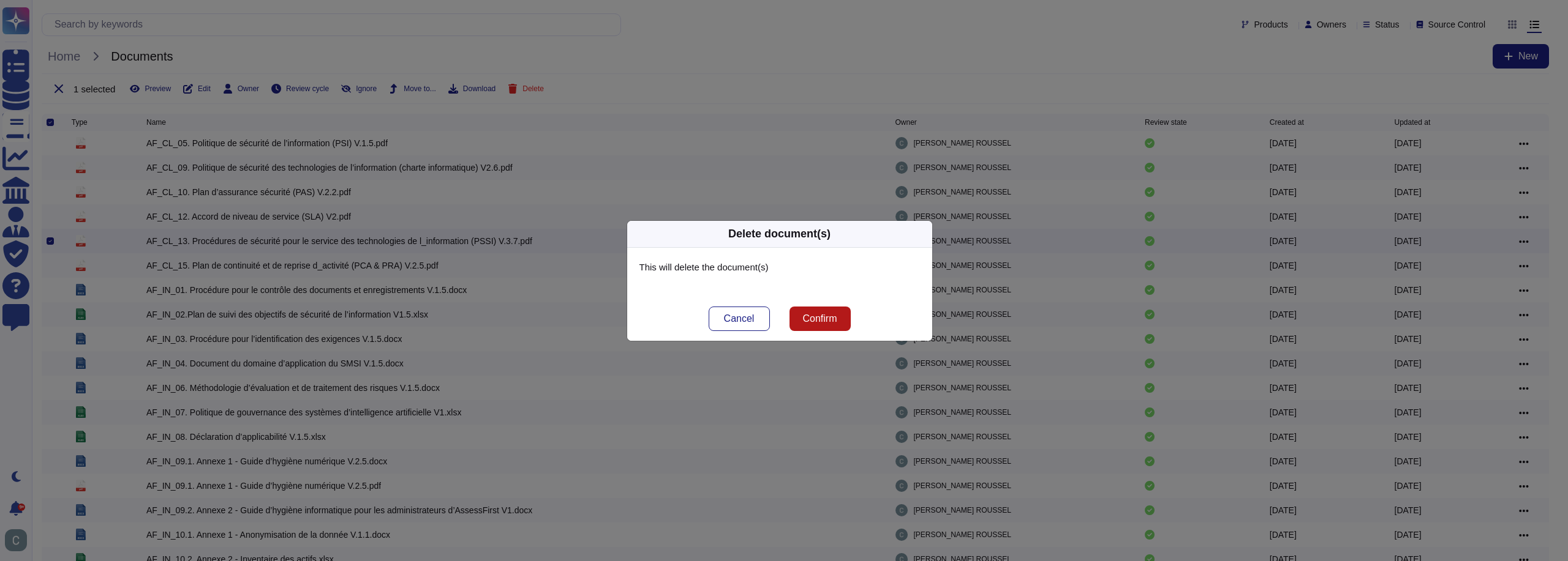
click at [820, 327] on button "Confirm" at bounding box center [820, 319] width 61 height 25
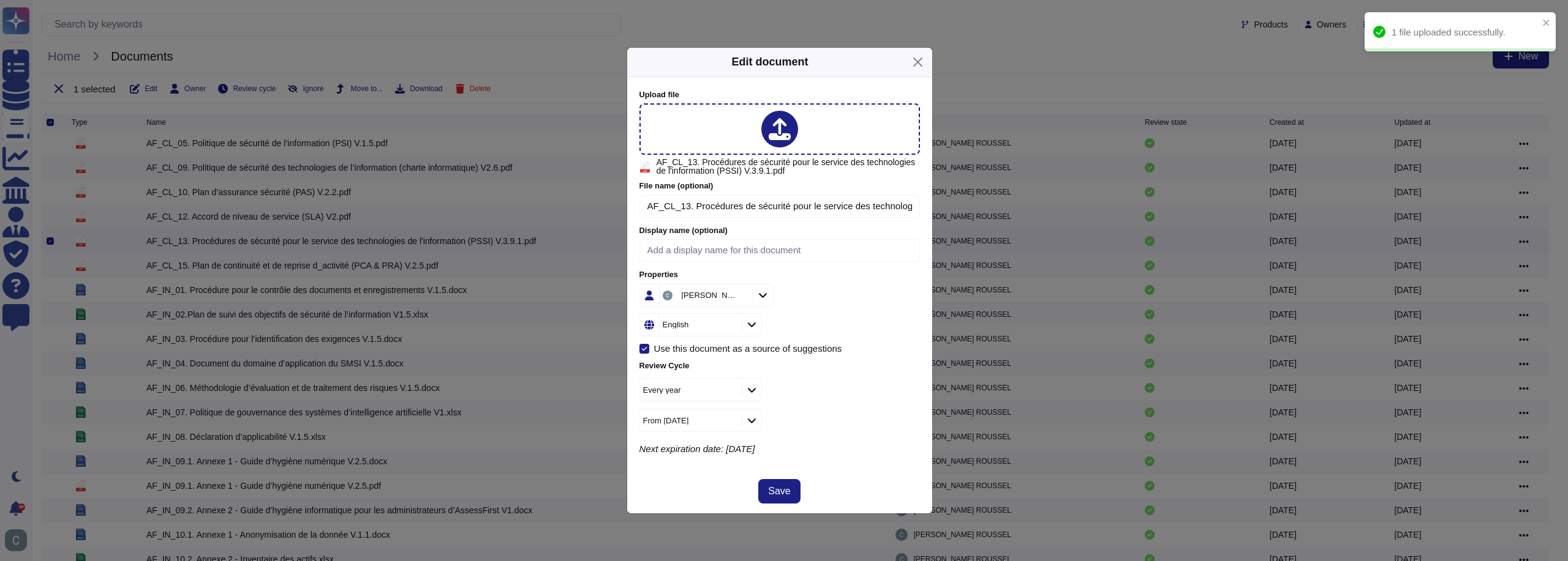
click at [745, 325] on div at bounding box center [751, 325] width 19 height 14
click at [693, 396] on div "French" at bounding box center [701, 390] width 109 height 27
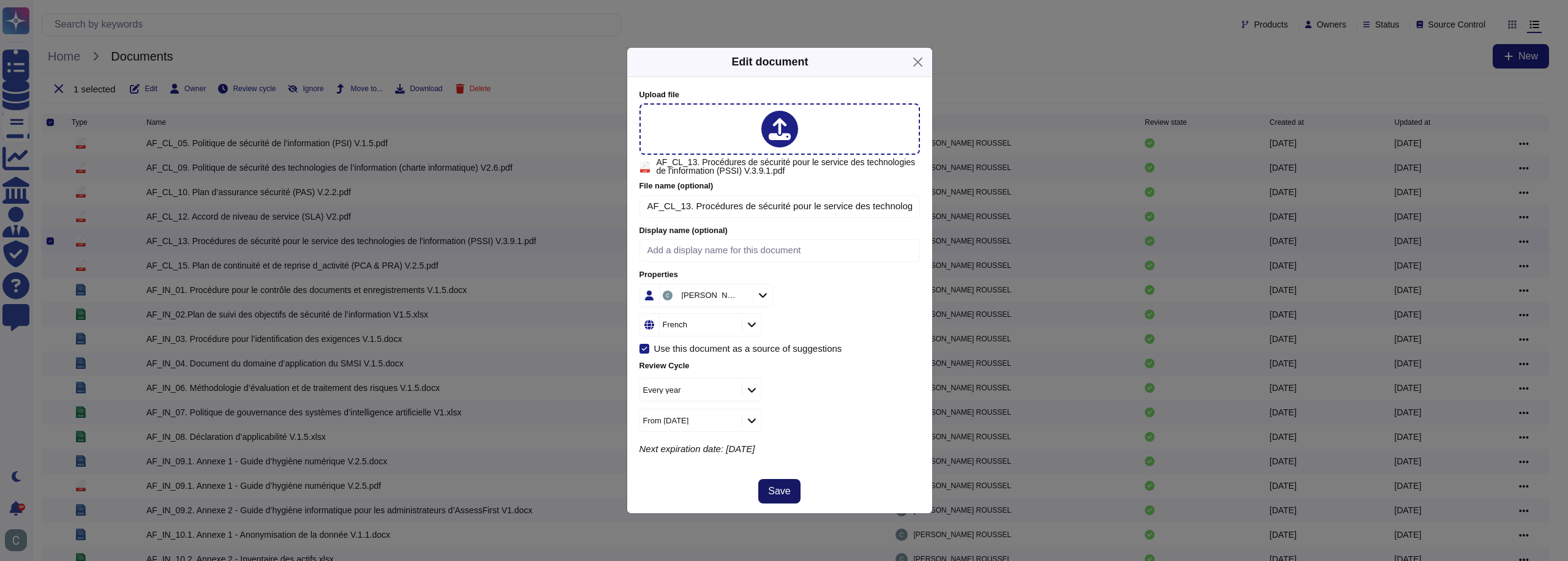
click at [771, 490] on span "Save" at bounding box center [779, 491] width 22 height 10
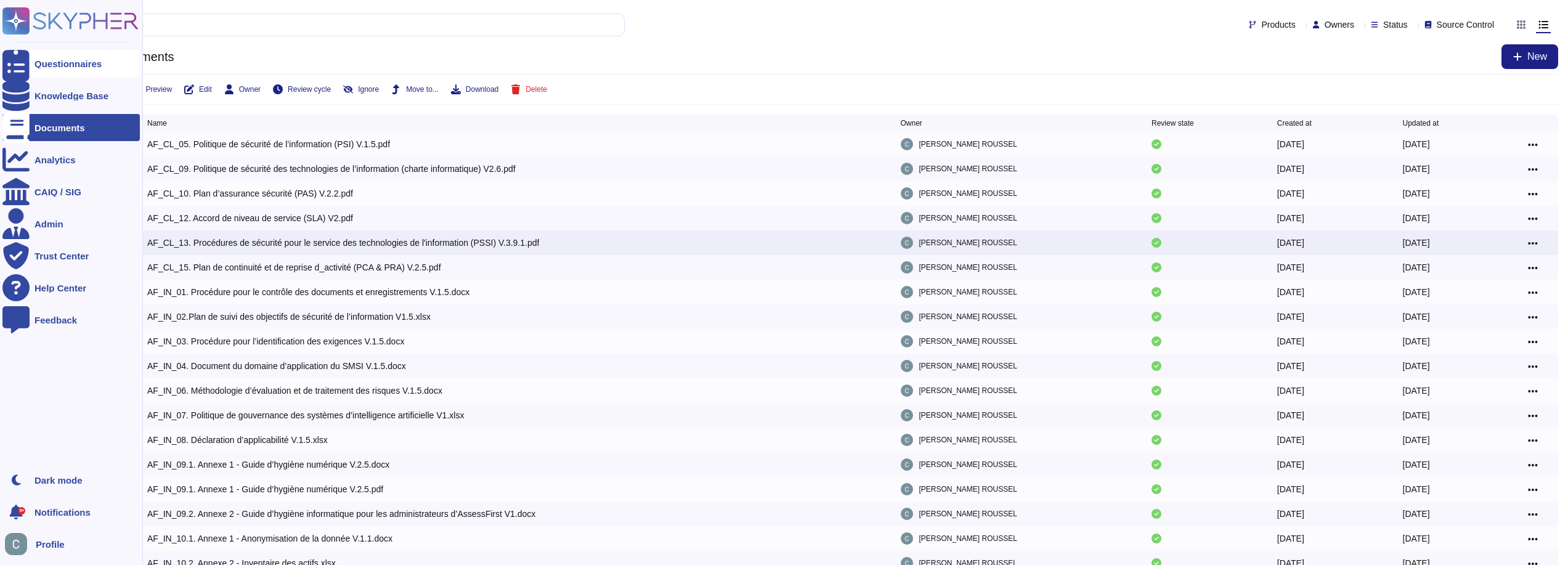
click at [54, 62] on div "Questionnaires" at bounding box center [68, 63] width 67 height 9
